Goal: Task Accomplishment & Management: Use online tool/utility

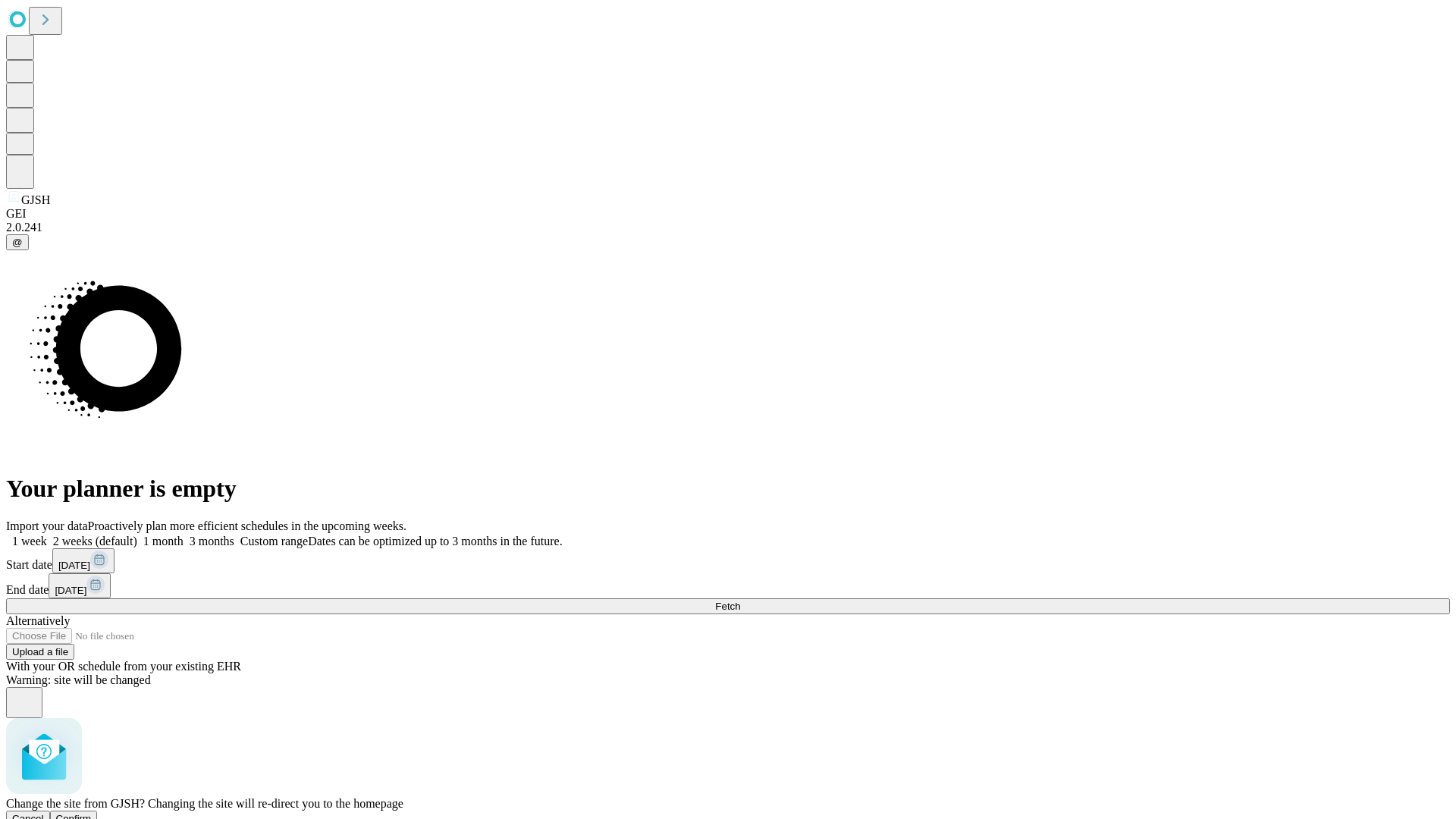
click at [92, 813] on span "Confirm" at bounding box center [74, 818] width 36 height 11
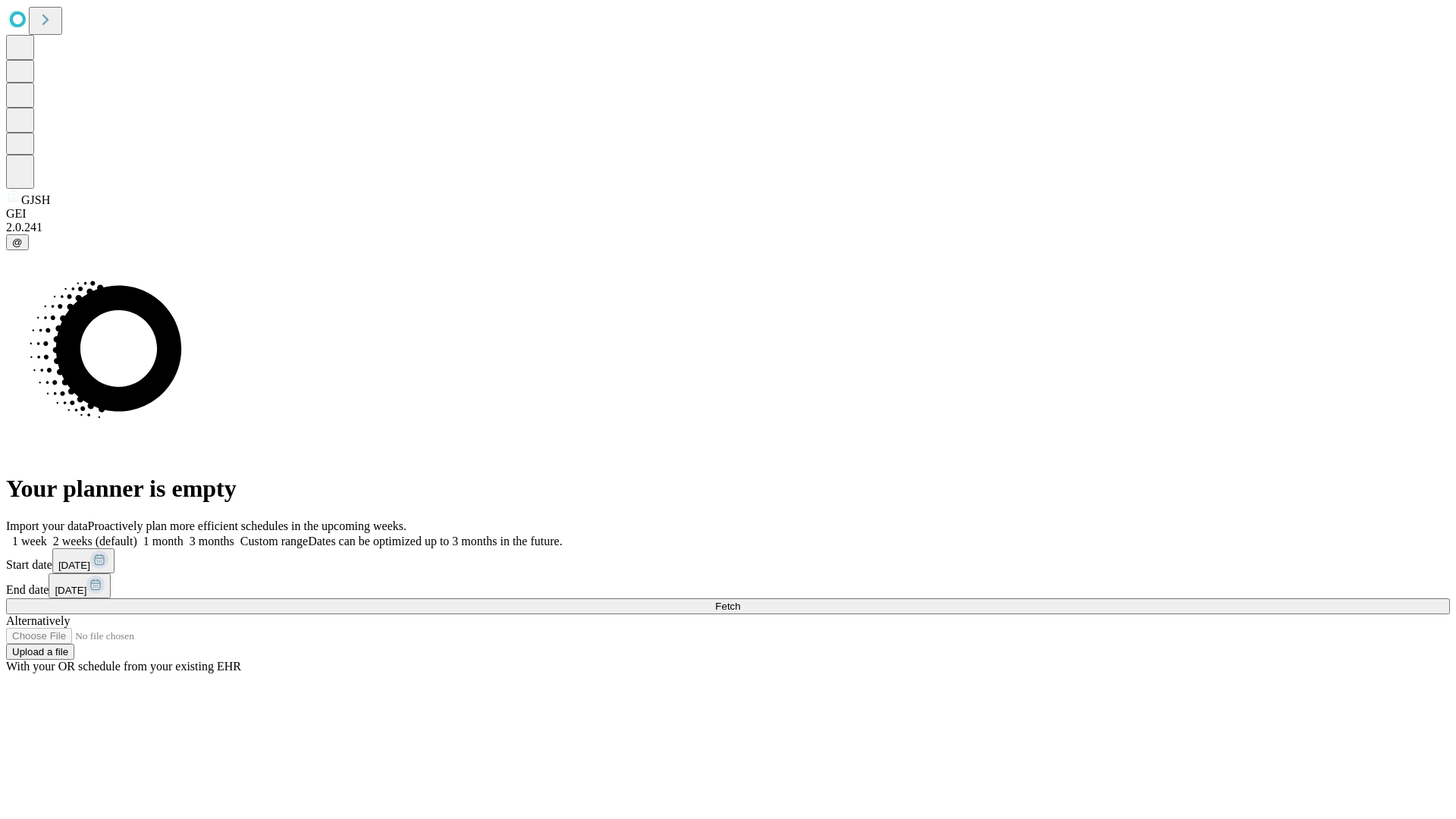
click at [47, 534] on label "1 week" at bounding box center [27, 540] width 41 height 13
click at [740, 600] on span "Fetch" at bounding box center [727, 606] width 25 height 11
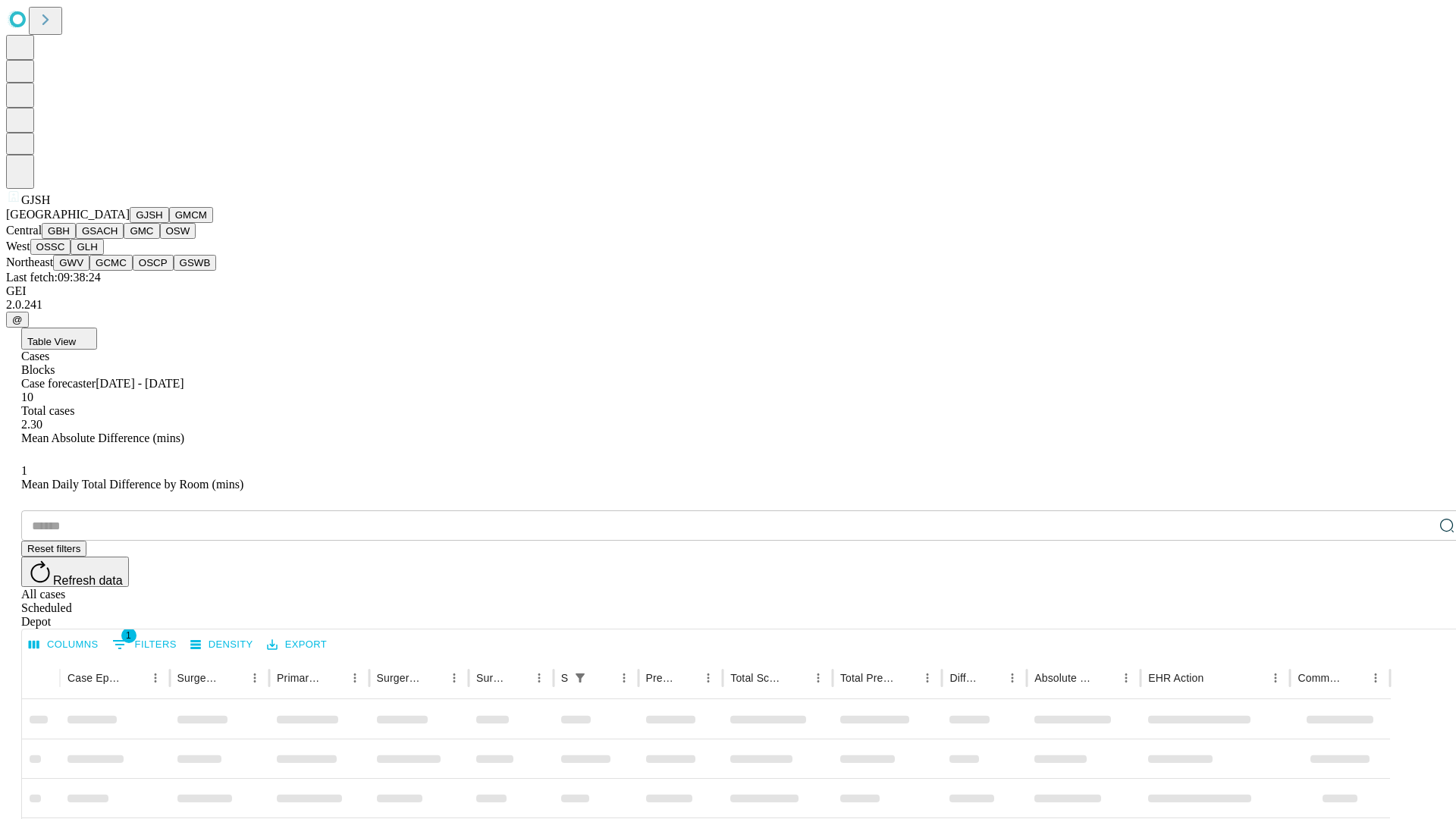
click at [169, 223] on button "GMCM" at bounding box center [191, 214] width 44 height 16
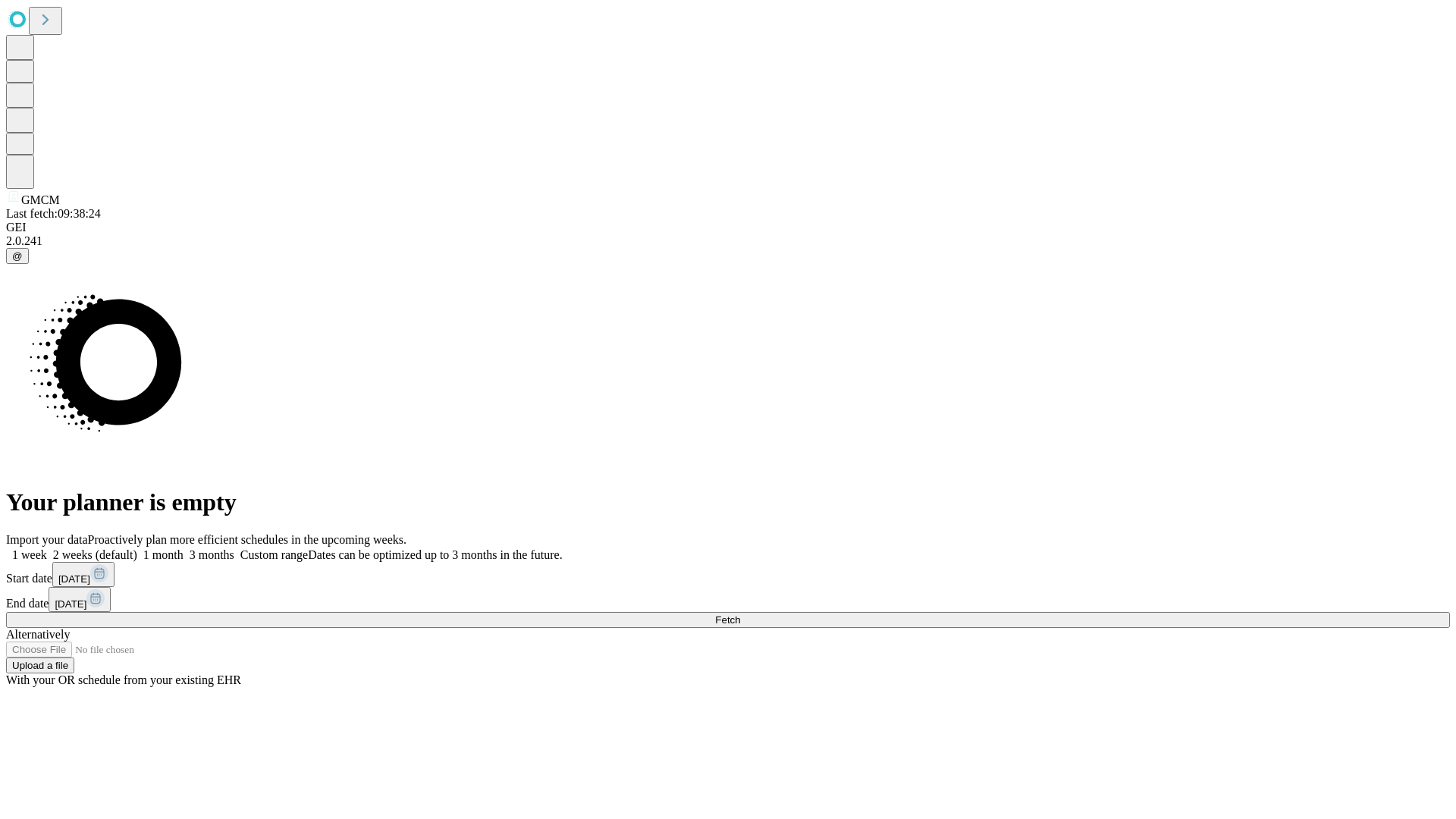
click at [47, 548] on label "1 week" at bounding box center [27, 554] width 41 height 13
click at [740, 614] on span "Fetch" at bounding box center [727, 619] width 25 height 11
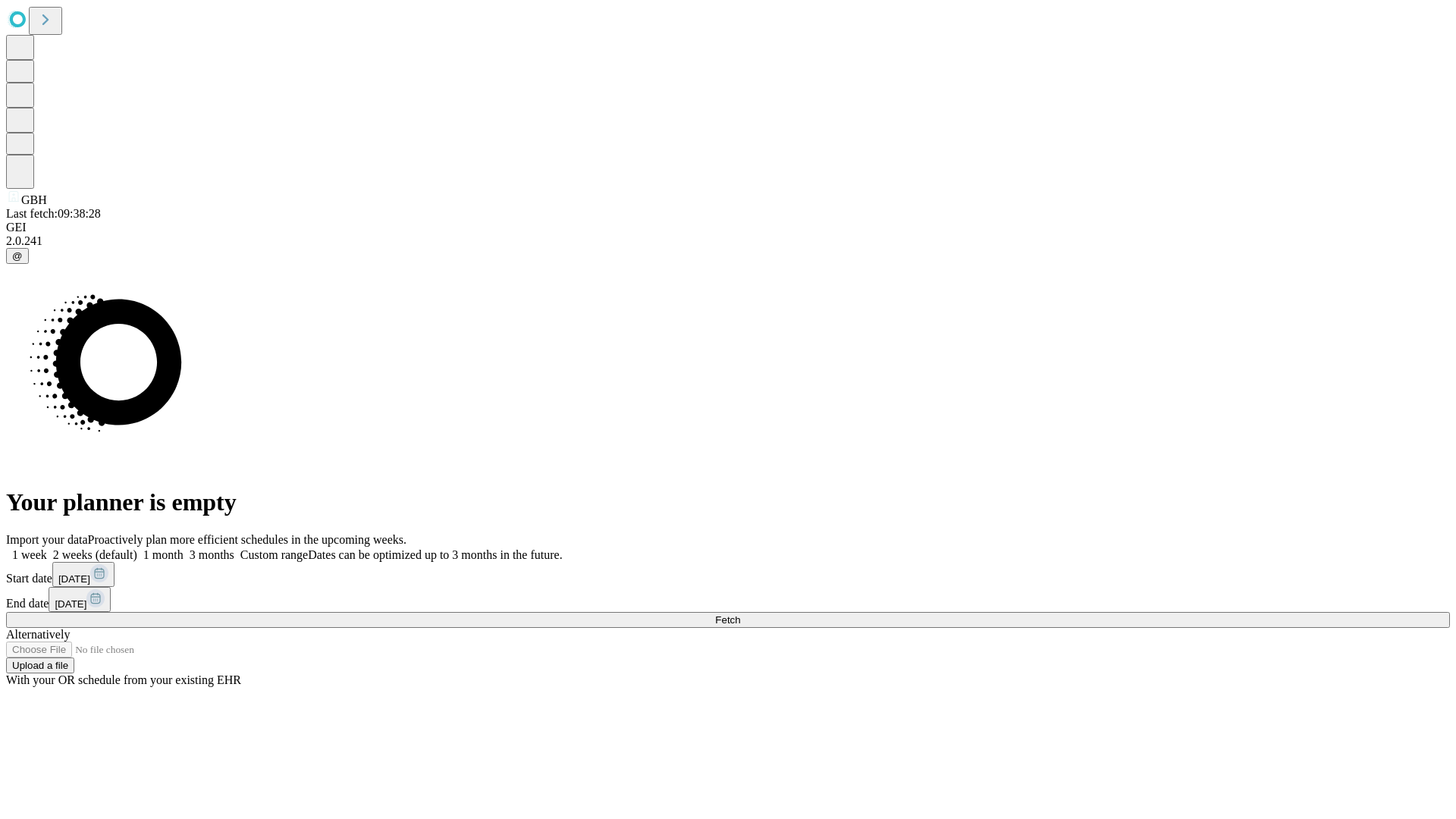
click at [47, 548] on label "1 week" at bounding box center [27, 554] width 41 height 13
click at [740, 614] on span "Fetch" at bounding box center [727, 619] width 25 height 11
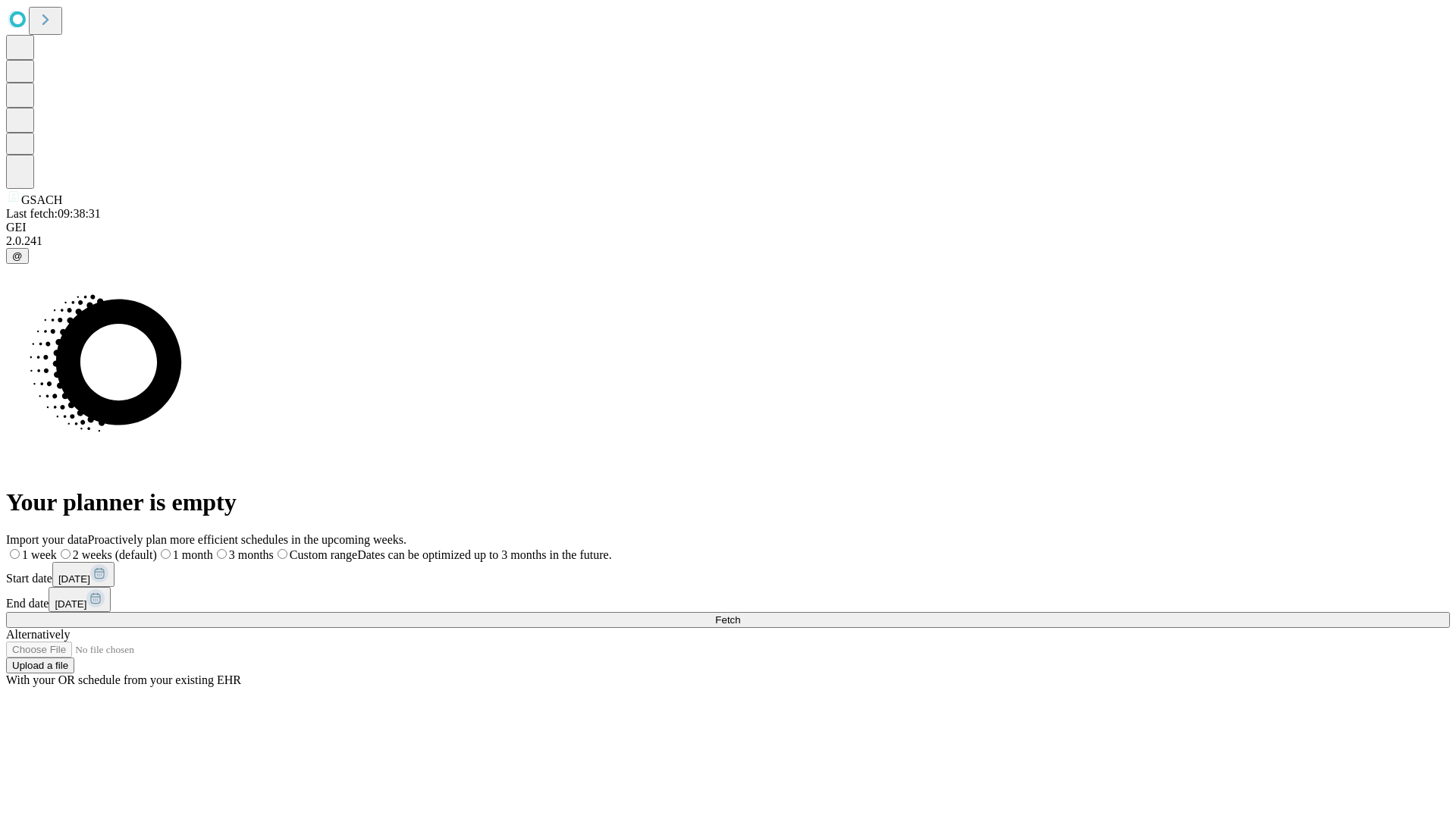
click at [57, 548] on label "1 week" at bounding box center [31, 554] width 51 height 13
click at [740, 614] on span "Fetch" at bounding box center [727, 619] width 25 height 11
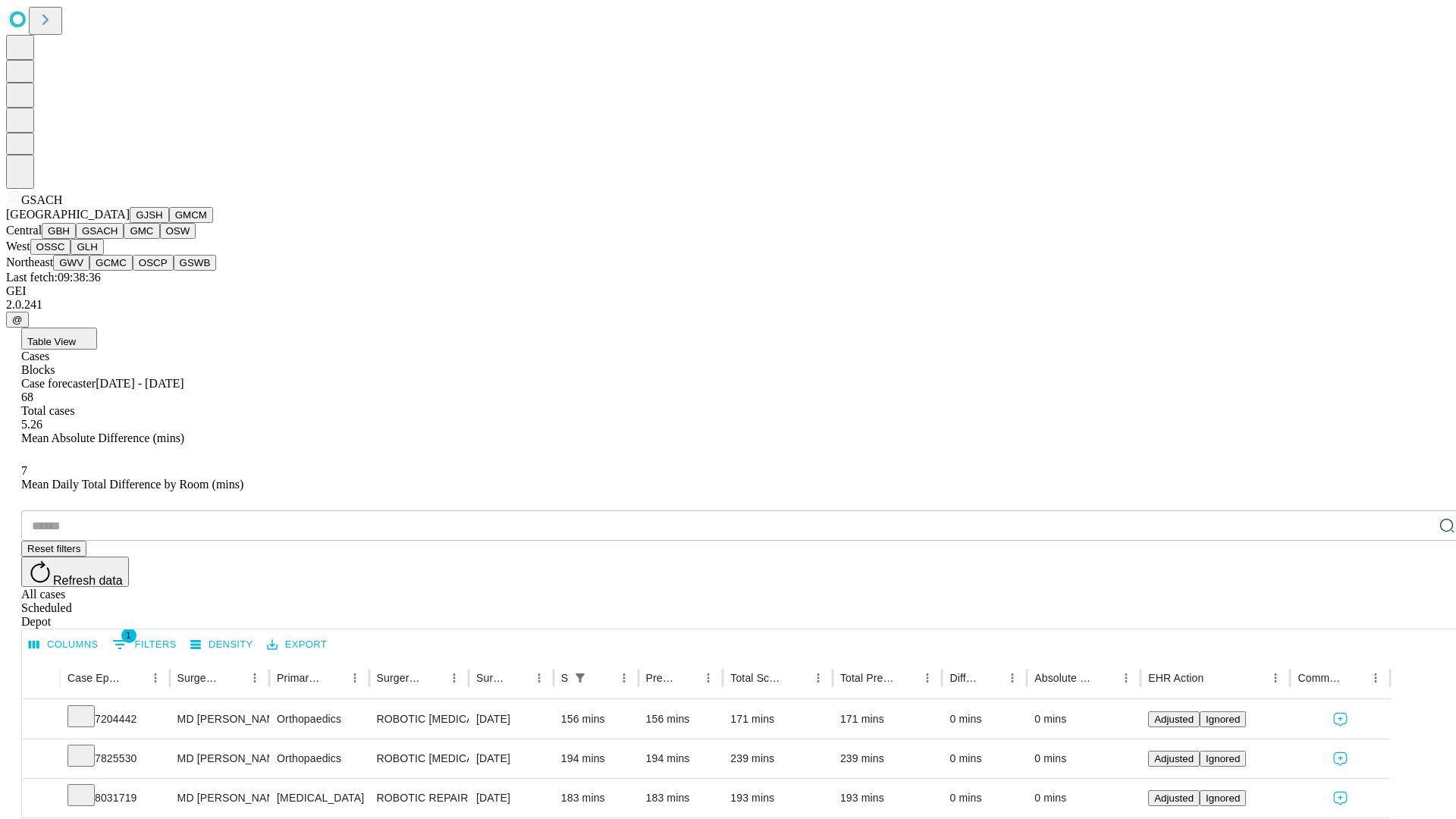
click at [124, 239] on button "GMC" at bounding box center [141, 230] width 36 height 16
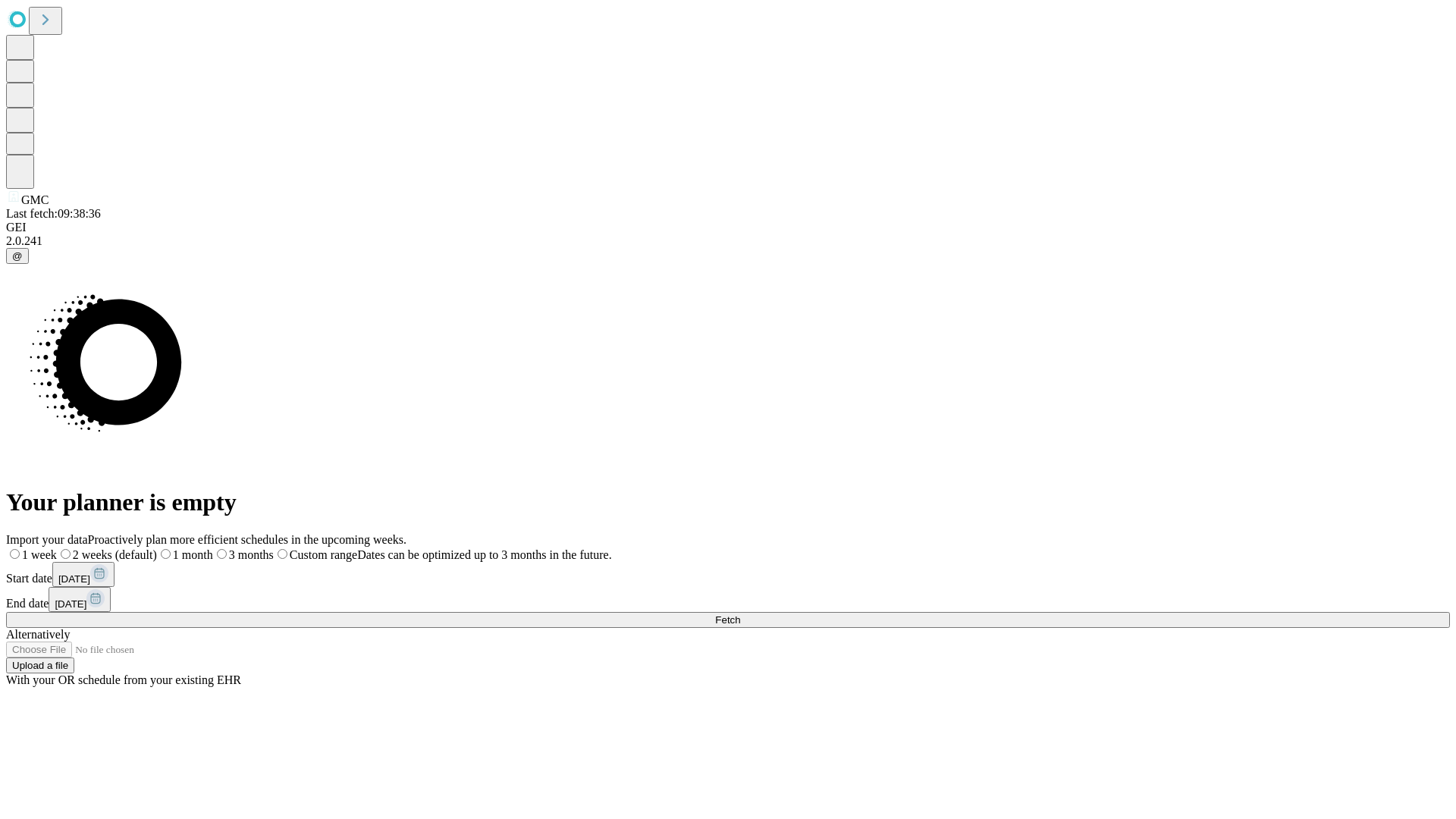
click at [57, 548] on label "1 week" at bounding box center [31, 554] width 51 height 13
click at [740, 614] on span "Fetch" at bounding box center [727, 619] width 25 height 11
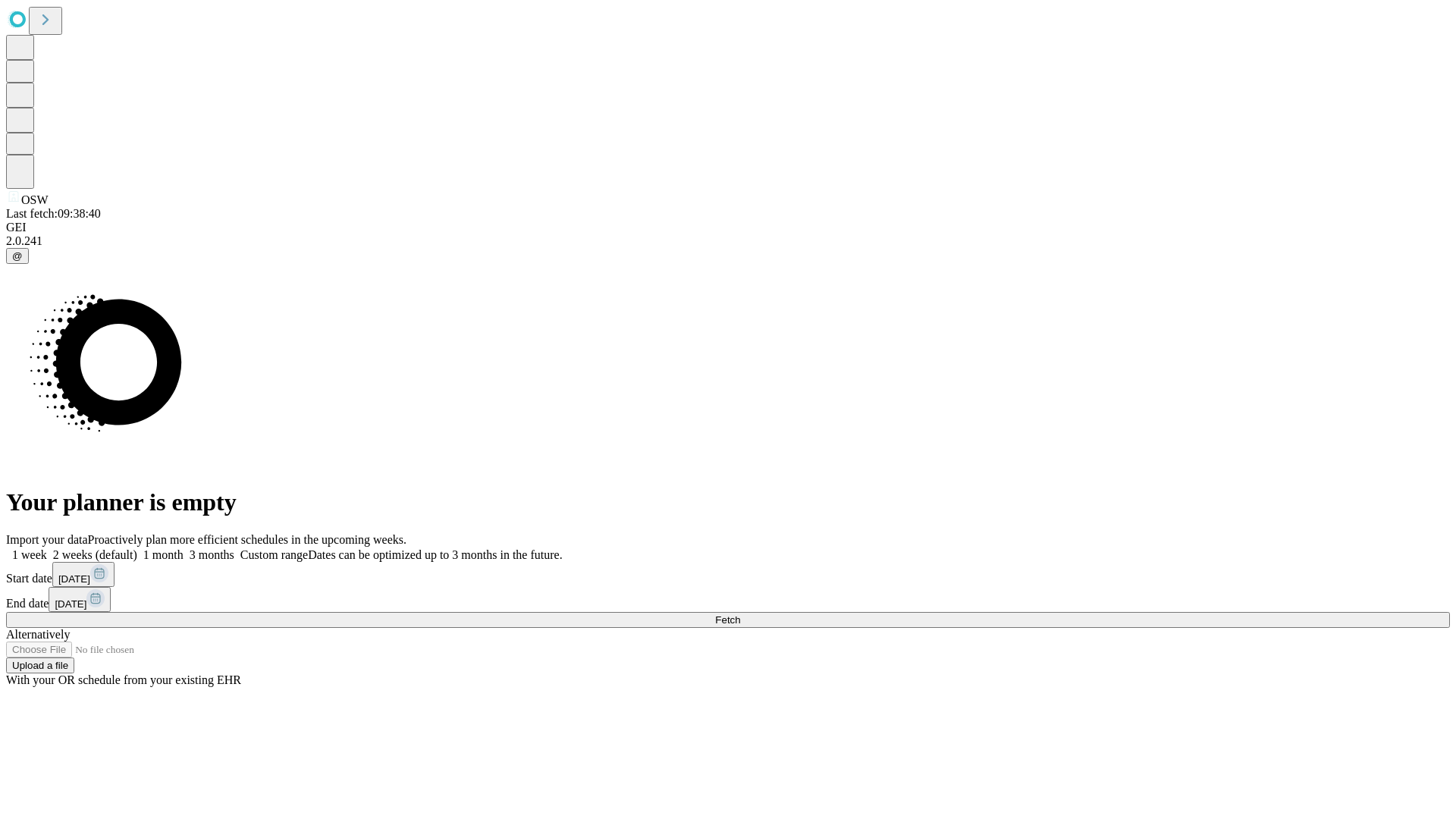
click at [47, 548] on label "1 week" at bounding box center [27, 554] width 41 height 13
click at [740, 614] on span "Fetch" at bounding box center [727, 619] width 25 height 11
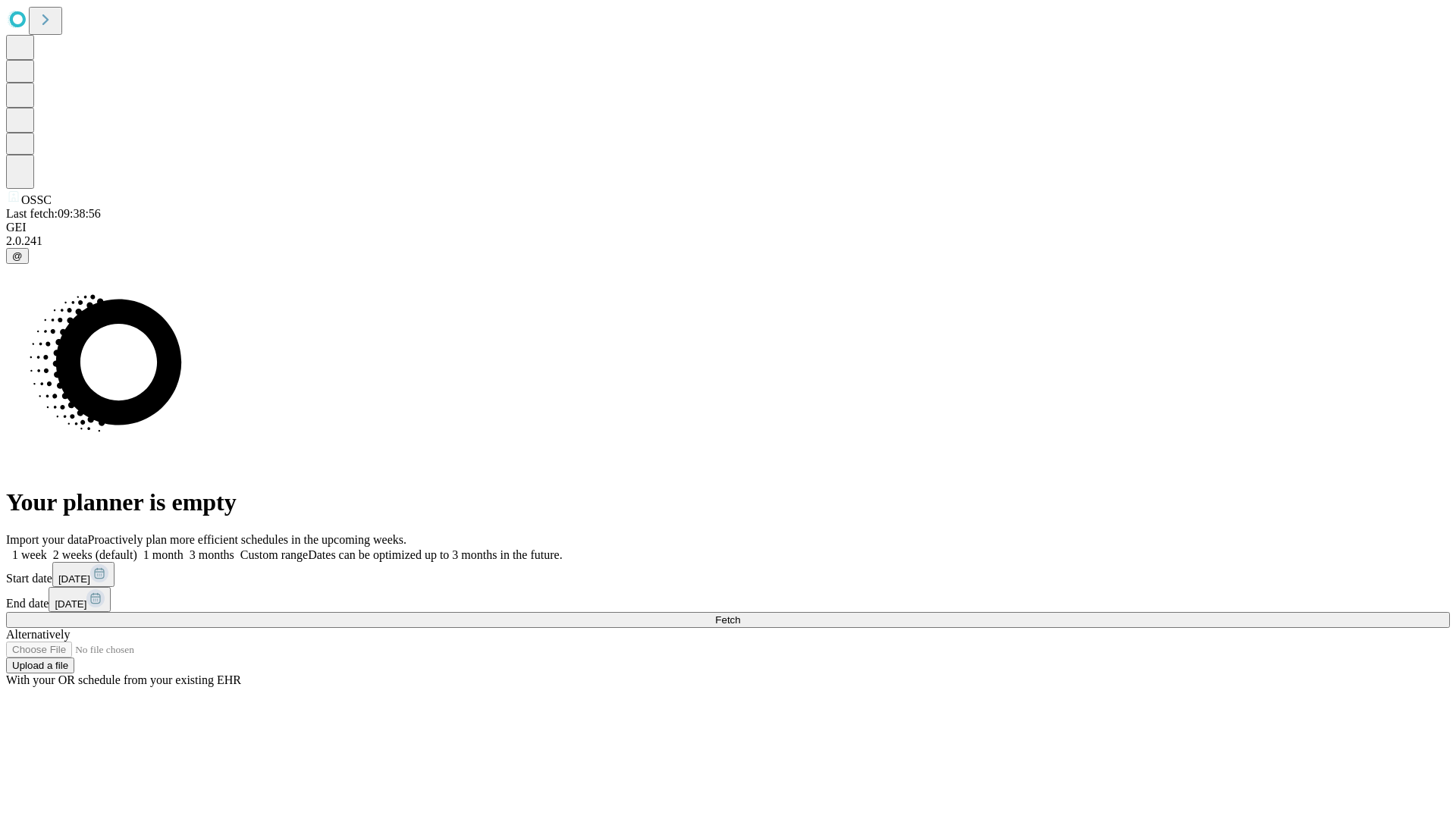
click at [47, 548] on label "1 week" at bounding box center [27, 554] width 41 height 13
click at [740, 614] on span "Fetch" at bounding box center [727, 619] width 25 height 11
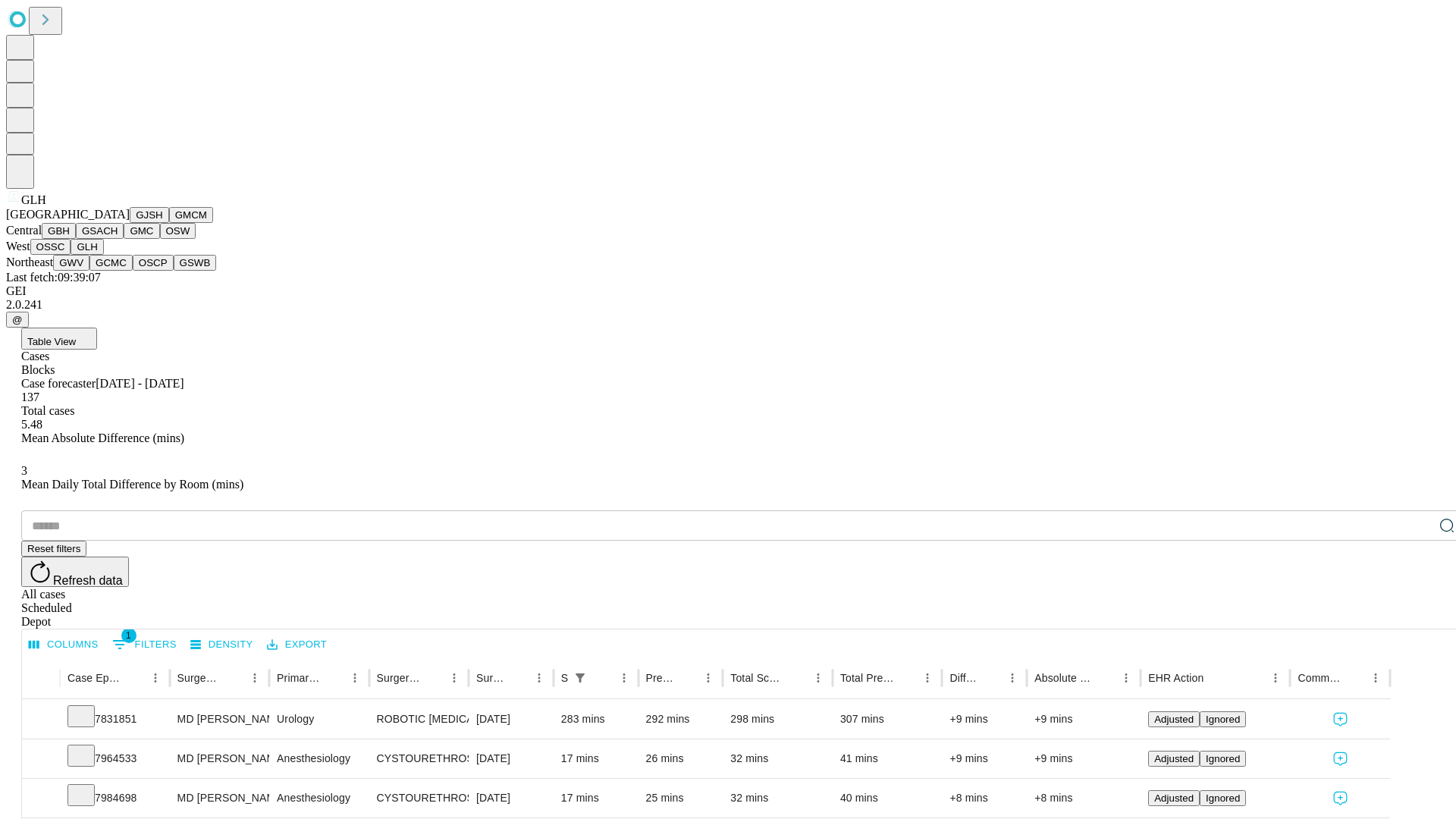
click at [90, 270] on button "GWV" at bounding box center [71, 262] width 36 height 16
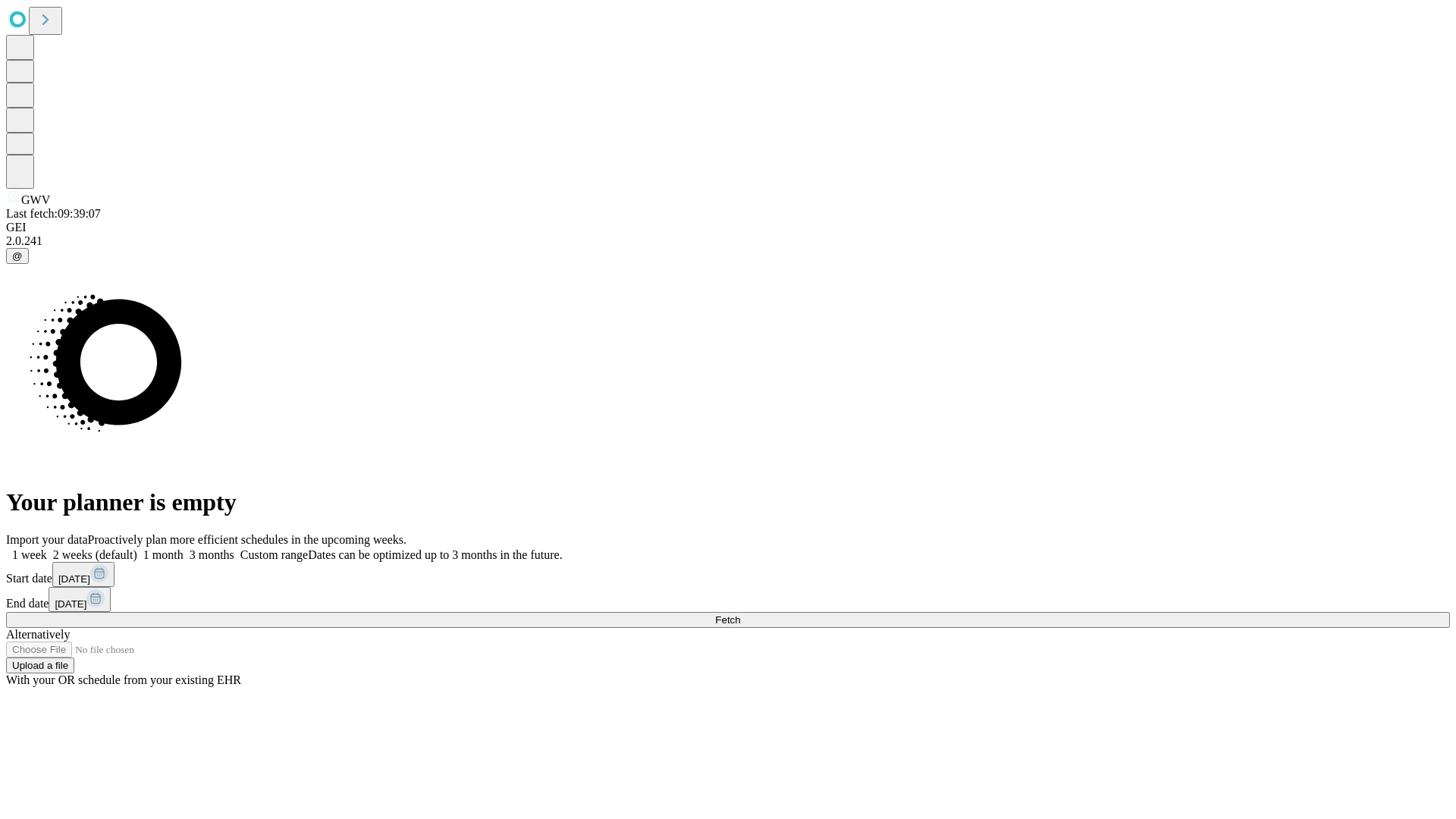
click at [47, 548] on label "1 week" at bounding box center [27, 554] width 41 height 13
click at [740, 614] on span "Fetch" at bounding box center [727, 619] width 25 height 11
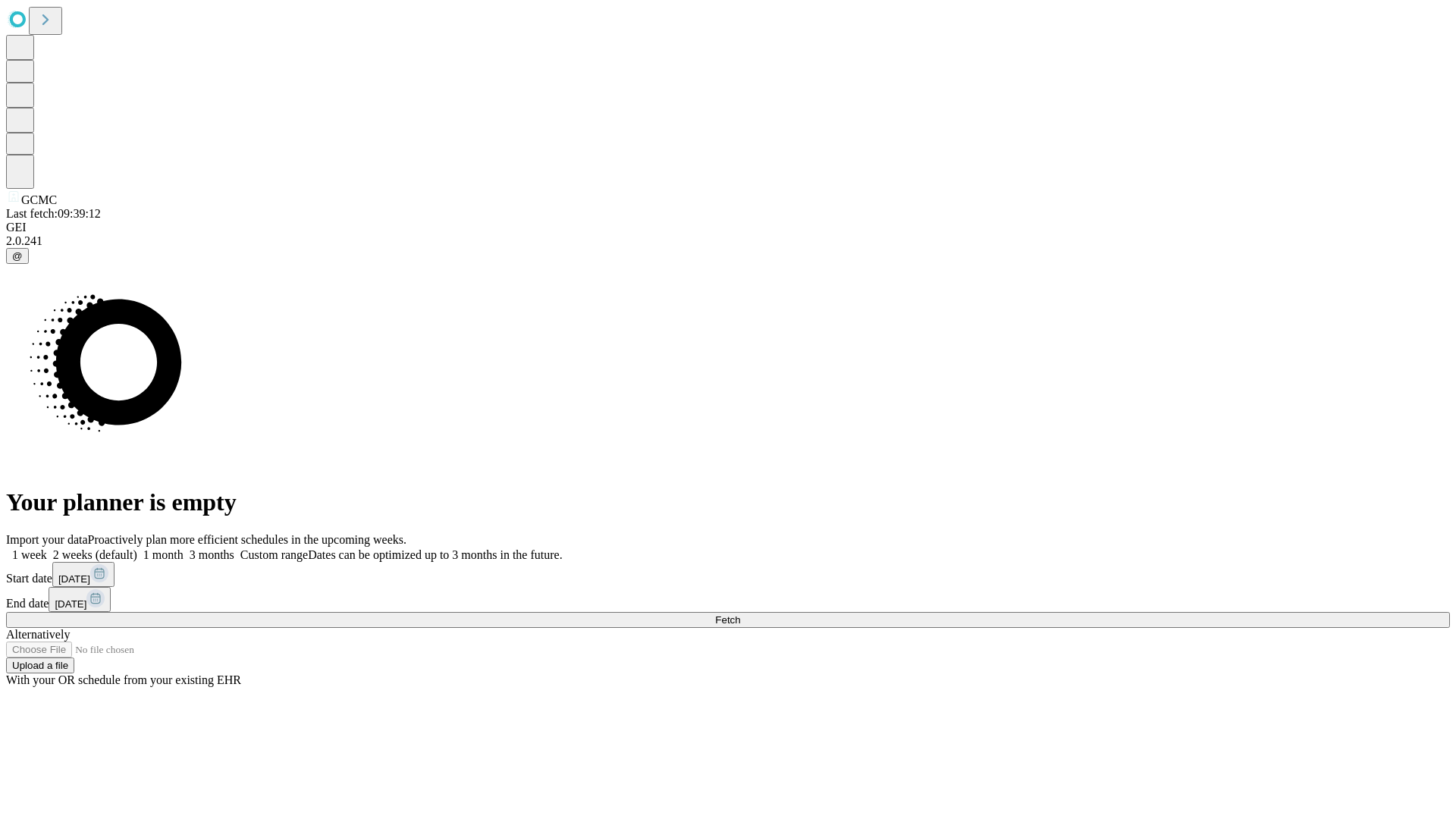
click at [740, 614] on span "Fetch" at bounding box center [727, 619] width 25 height 11
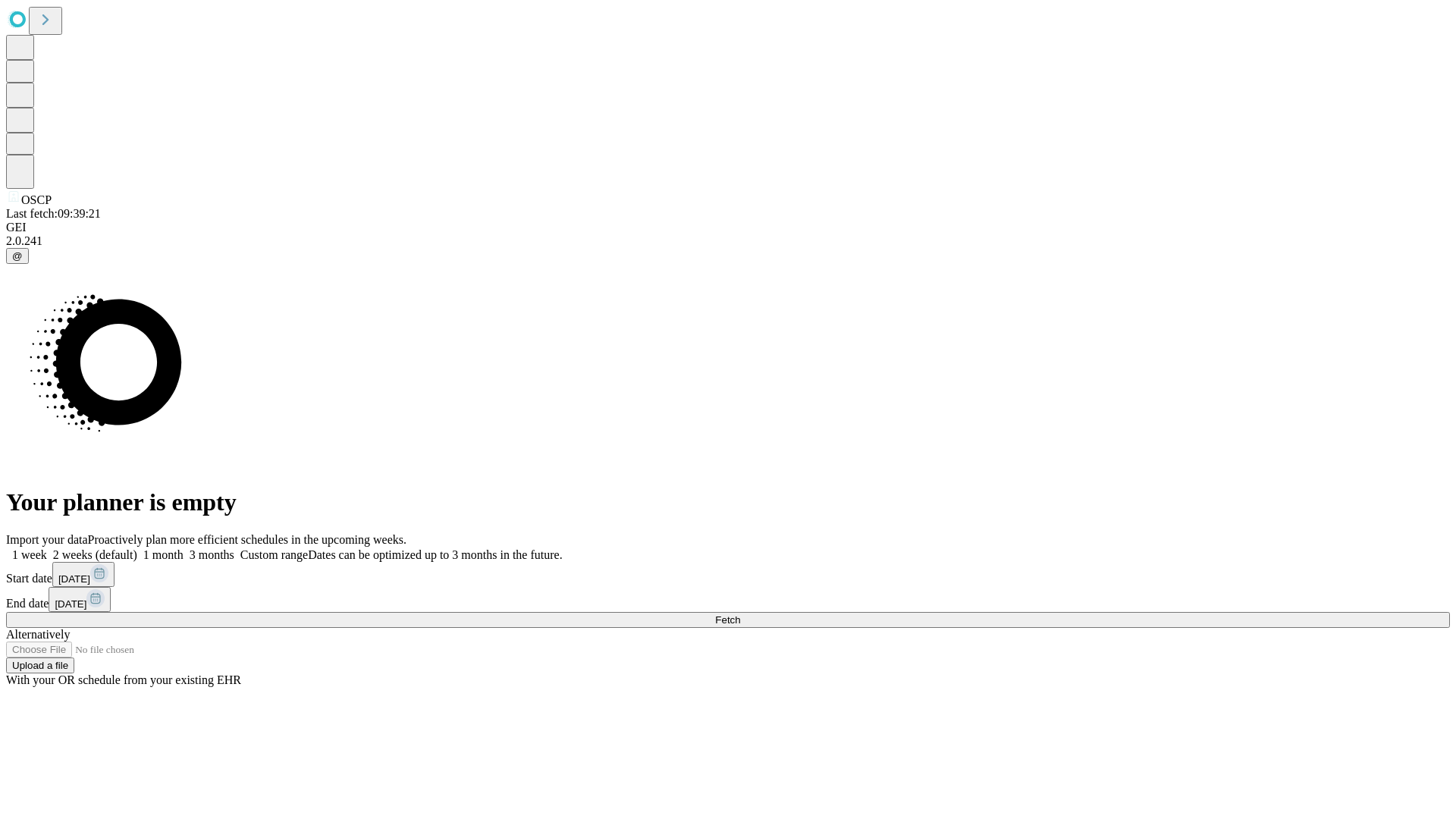
click at [47, 548] on label "1 week" at bounding box center [27, 554] width 41 height 13
click at [740, 614] on span "Fetch" at bounding box center [727, 619] width 25 height 11
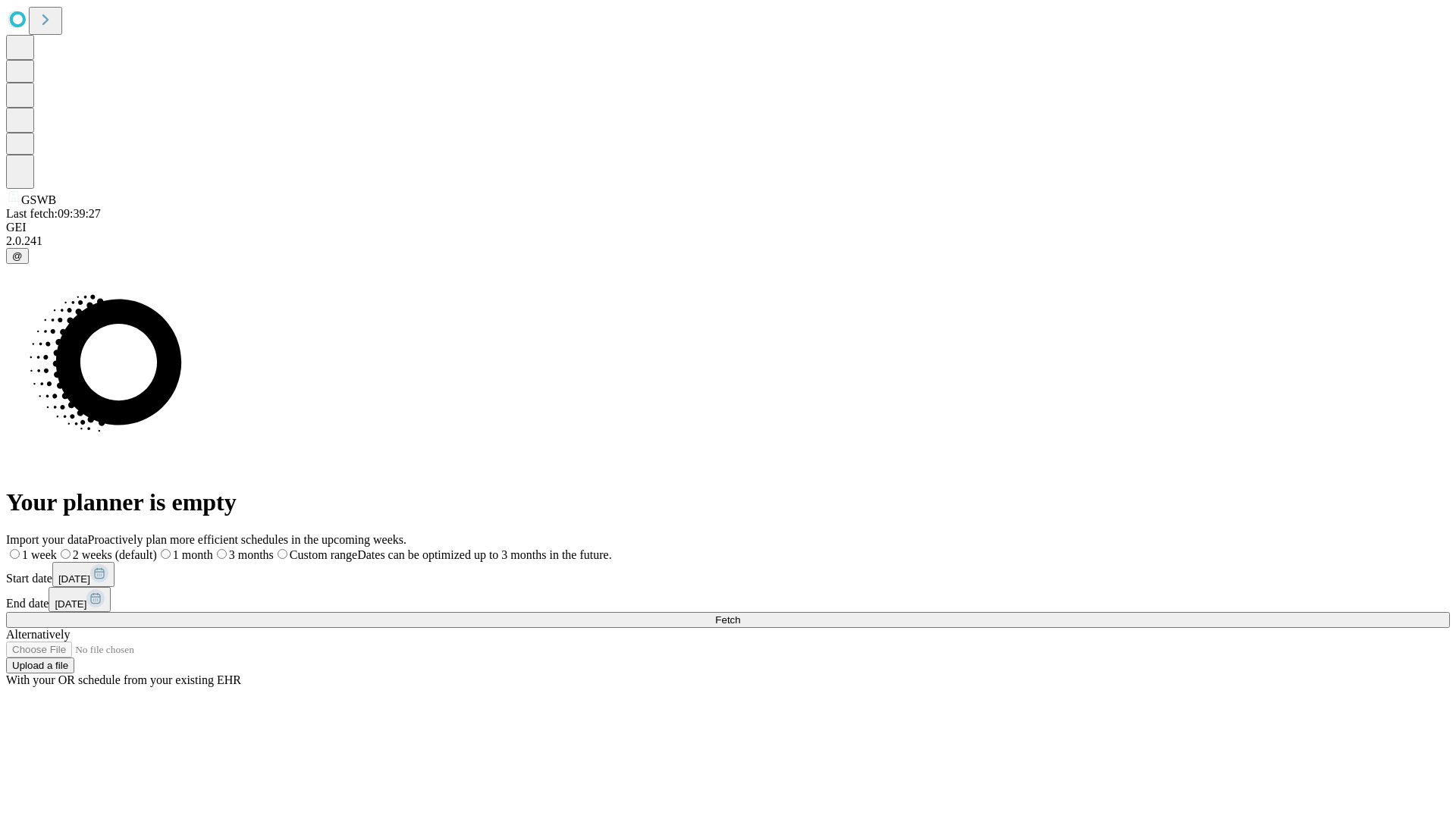
click at [740, 614] on span "Fetch" at bounding box center [727, 619] width 25 height 11
